Goal: Information Seeking & Learning: Learn about a topic

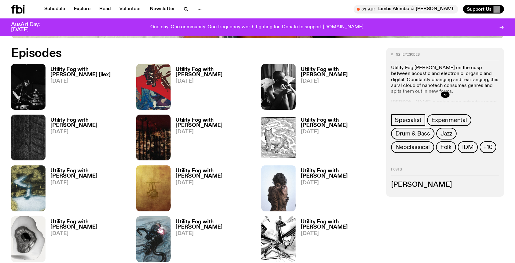
scroll to position [327, 0]
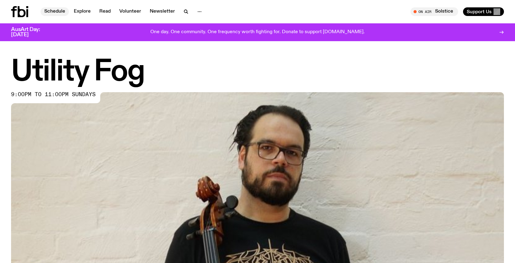
click at [56, 13] on link "Schedule" at bounding box center [55, 11] width 28 height 9
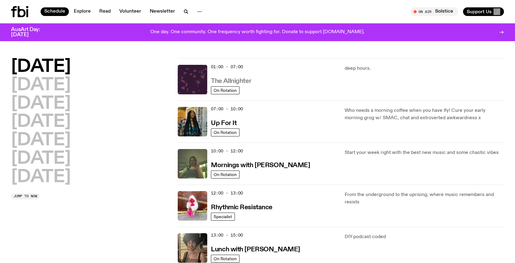
click at [248, 80] on h3 "The Allnighter" at bounding box center [231, 81] width 40 height 6
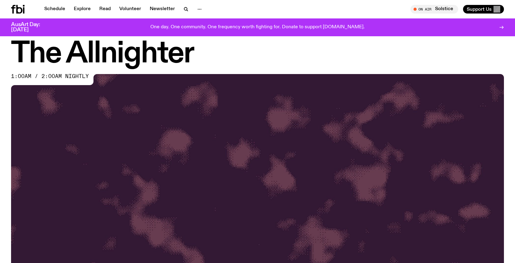
scroll to position [223, 0]
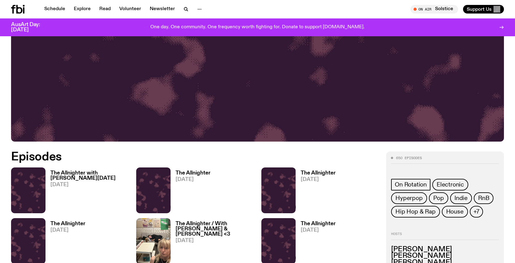
click at [81, 175] on h3 "The Allnighter with [PERSON_NAME][DATE]" at bounding box center [89, 176] width 78 height 10
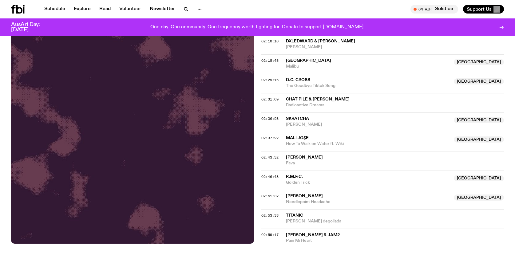
scroll to position [791, 0]
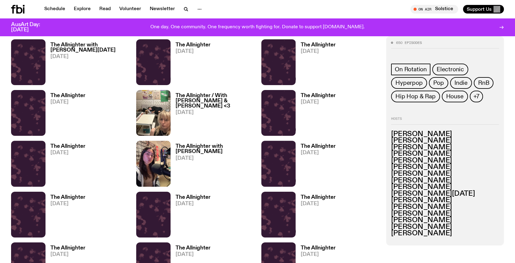
scroll to position [352, 0]
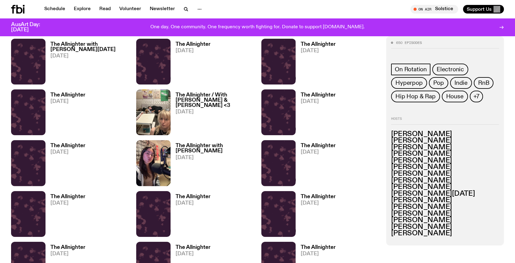
click at [187, 146] on h3 "The Allnighter with [PERSON_NAME]" at bounding box center [215, 148] width 78 height 10
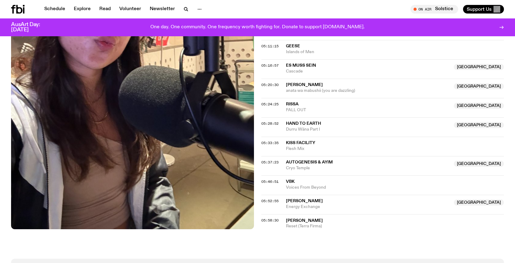
scroll to position [788, 0]
